Goal: Task Accomplishment & Management: Use online tool/utility

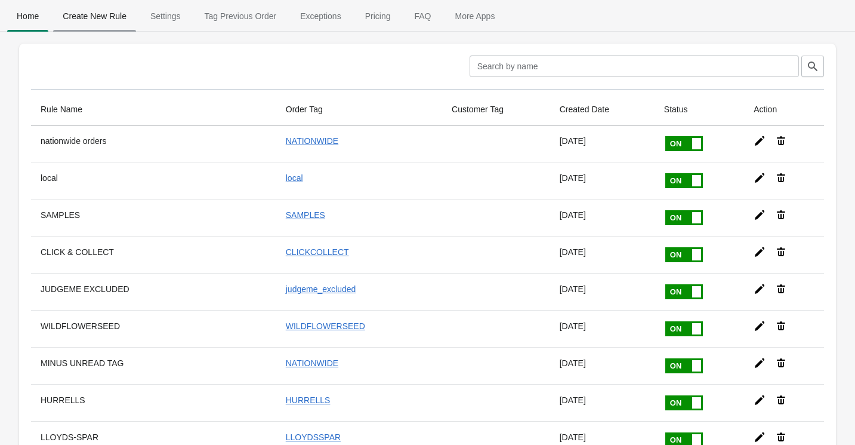
click at [99, 17] on span "Create New Rule" at bounding box center [94, 15] width 83 height 21
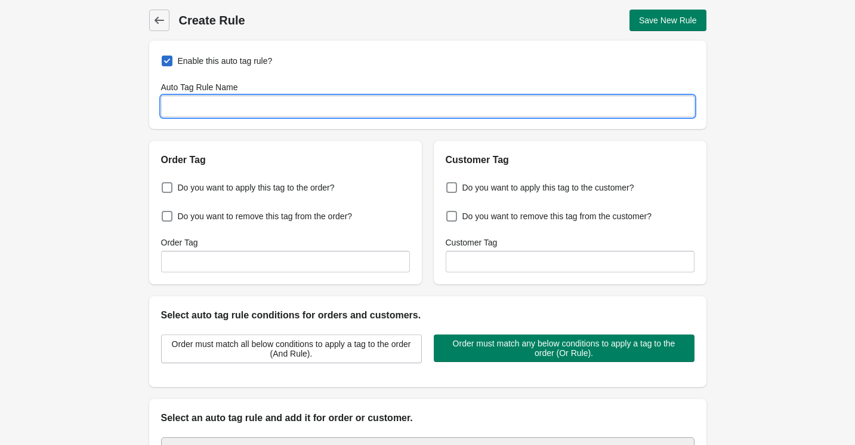
click at [198, 103] on input "Auto Tag Rule Name" at bounding box center [428, 105] width 534 height 21
type input "PARCELS"
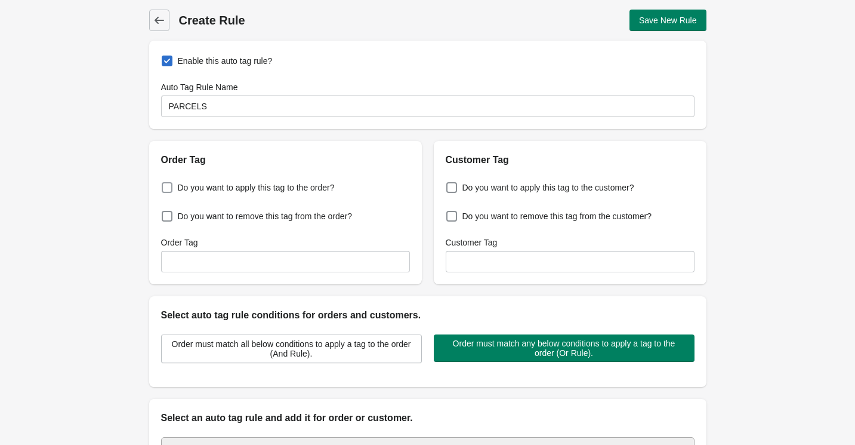
click at [193, 192] on span "Do you want to apply this tag to the order?" at bounding box center [256, 187] width 157 height 12
checkbox input "true"
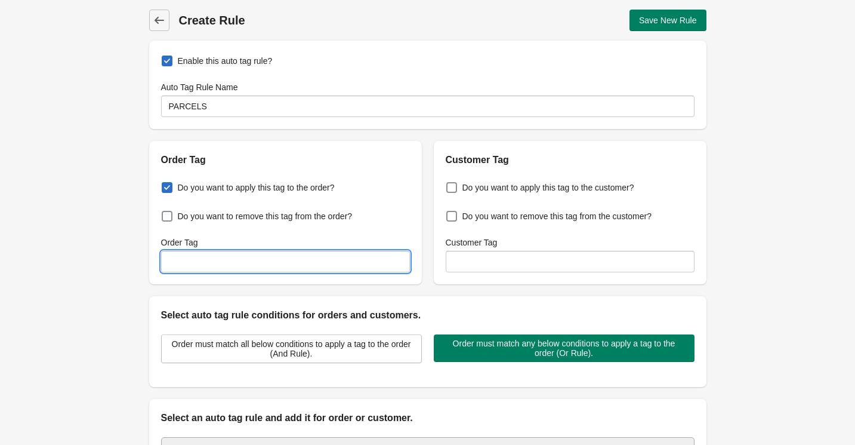
click at [217, 267] on input "Order Tag" at bounding box center [285, 261] width 249 height 21
type input "ROYAL MAIL"
click at [776, 228] on div "Back Create Rule Save New Rule Enable this auto tag rule? Auto Tag Rule Name PA…" at bounding box center [427, 289] width 855 height 578
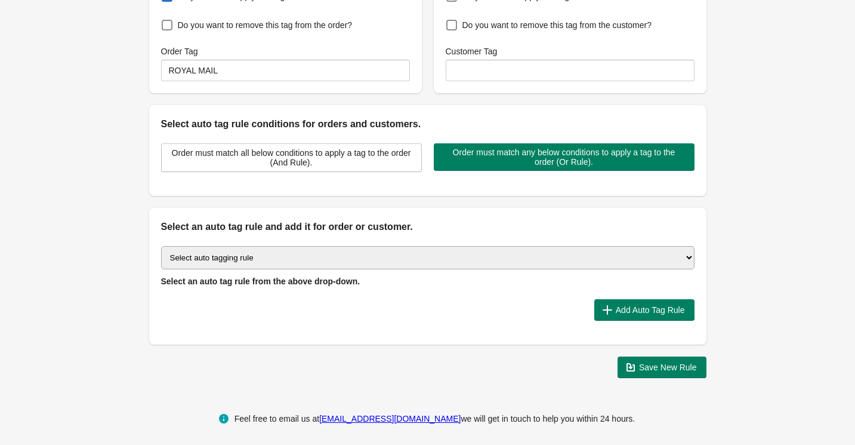
scroll to position [194, 0]
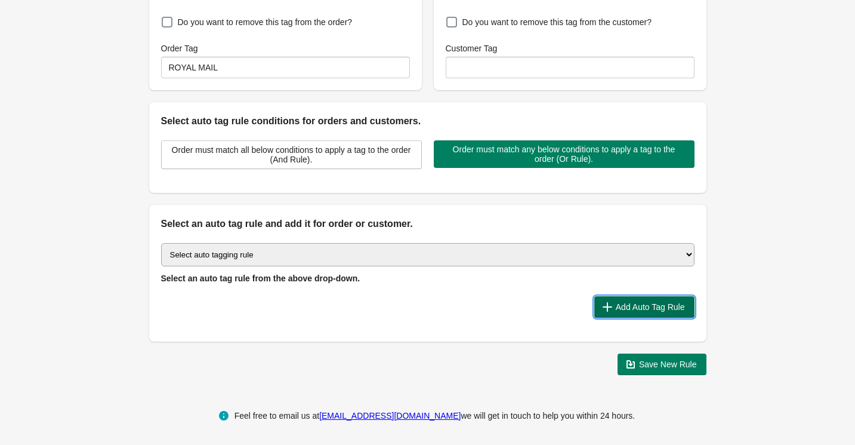
click at [662, 302] on span "Add Auto Tag Rule" at bounding box center [650, 307] width 69 height 10
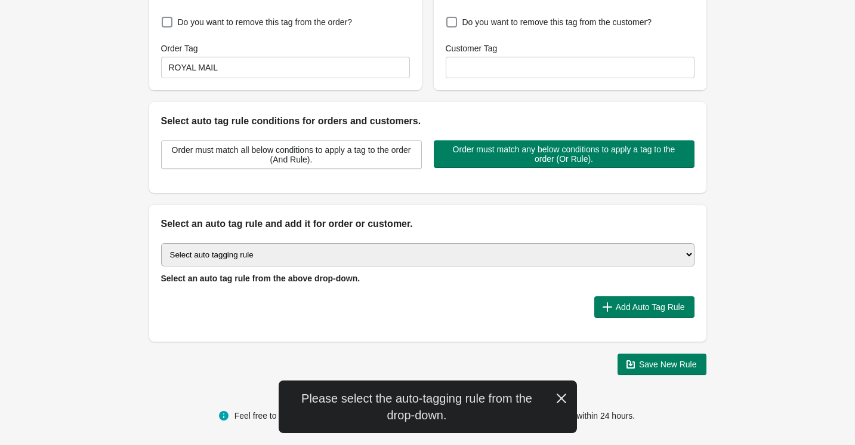
click at [517, 261] on select "Select auto tagging rule Tag by order amount Tag based on the order count (Volu…" at bounding box center [428, 254] width 534 height 23
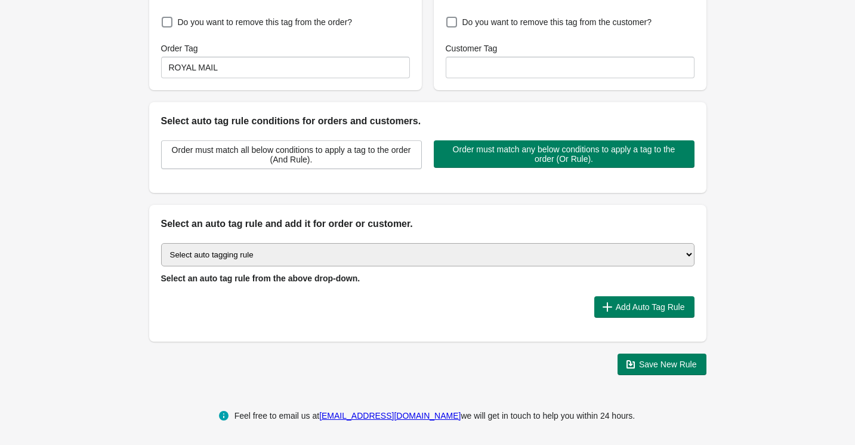
select select "24"
click at [161, 243] on select "Select auto tagging rule Tag by order amount Tag based on the order count (Volu…" at bounding box center [428, 254] width 534 height 23
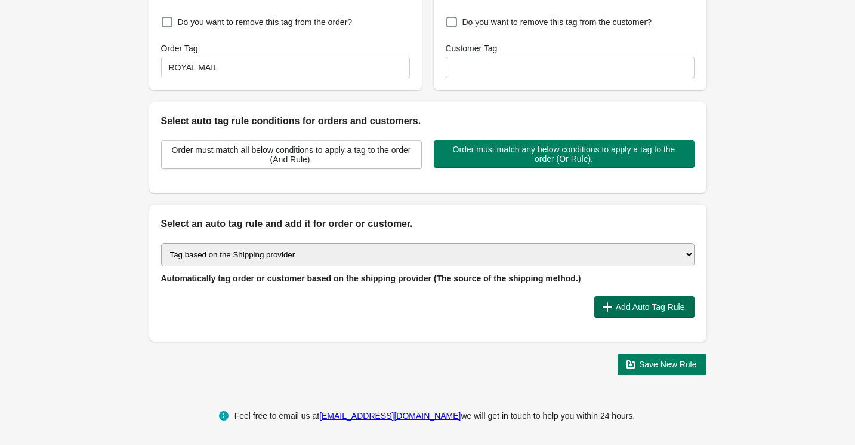
click at [640, 309] on span "Add Auto Tag Rule" at bounding box center [650, 307] width 69 height 10
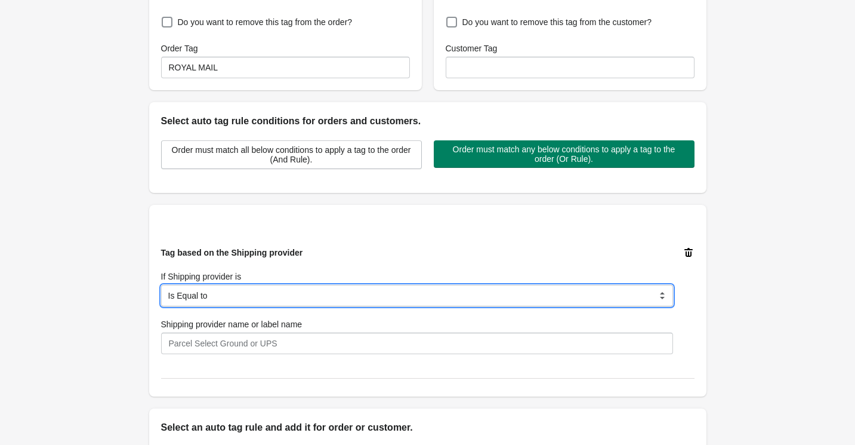
click at [237, 297] on select "Is Equal to Contain Is not Equal to Does not Contain" at bounding box center [417, 295] width 512 height 21
select select "5"
click at [161, 285] on select "Is Equal to Contain Is not Equal to Does not Contain" at bounding box center [417, 295] width 512 height 21
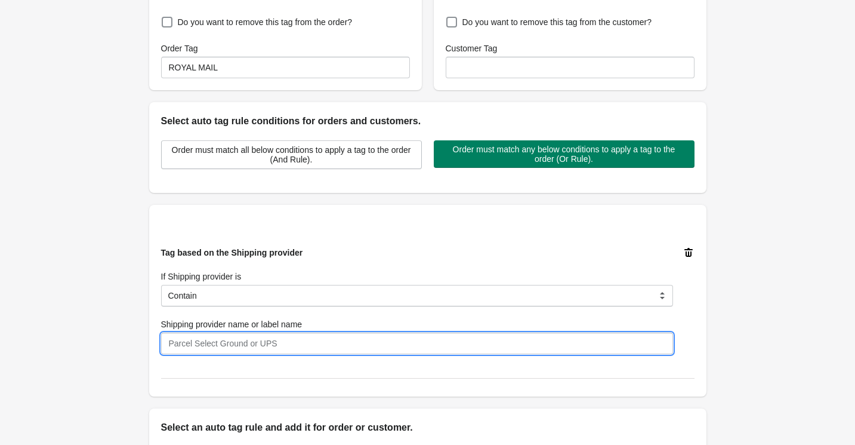
click at [224, 346] on input "Shipping provider name or label name" at bounding box center [417, 342] width 512 height 21
paste input "Royal Mail"
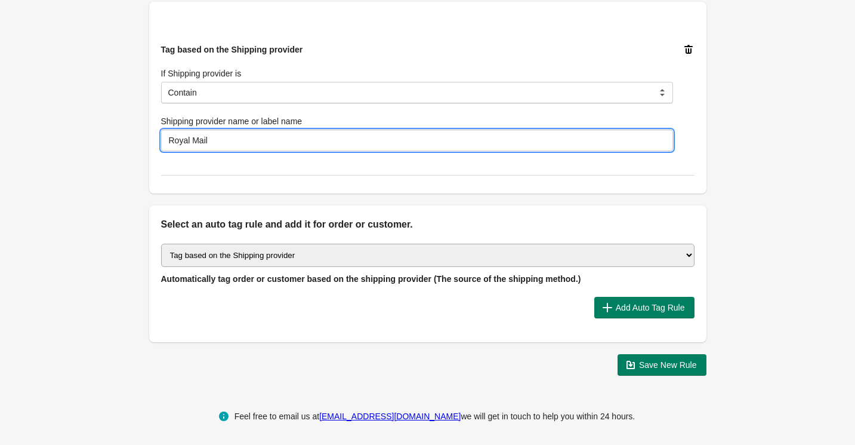
type input "Royal Mail"
drag, startPoint x: 756, startPoint y: 338, endPoint x: 722, endPoint y: 360, distance: 40.6
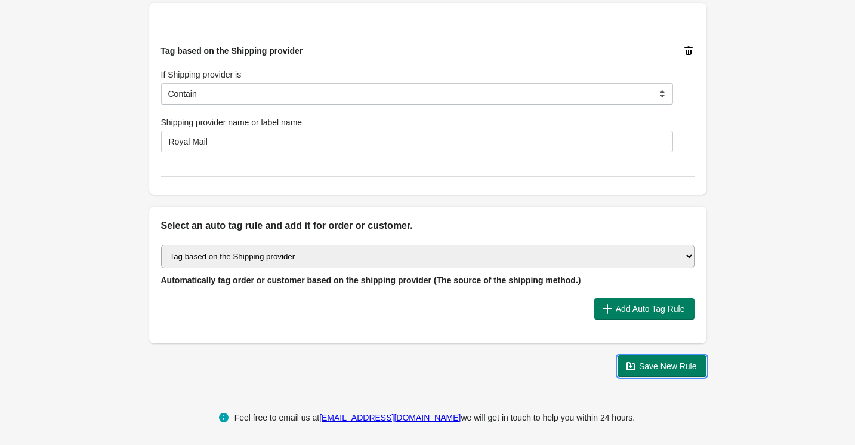
click at [685, 365] on span "Save New Rule" at bounding box center [668, 366] width 58 height 10
